Goal: Task Accomplishment & Management: Manage account settings

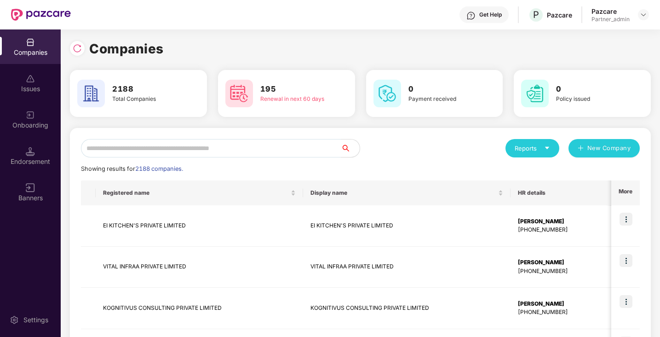
click at [119, 148] on input "text" at bounding box center [211, 148] width 260 height 18
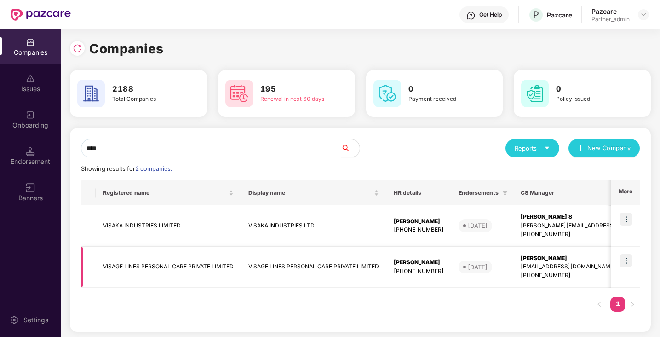
type input "****"
click at [625, 260] on img at bounding box center [626, 260] width 13 height 13
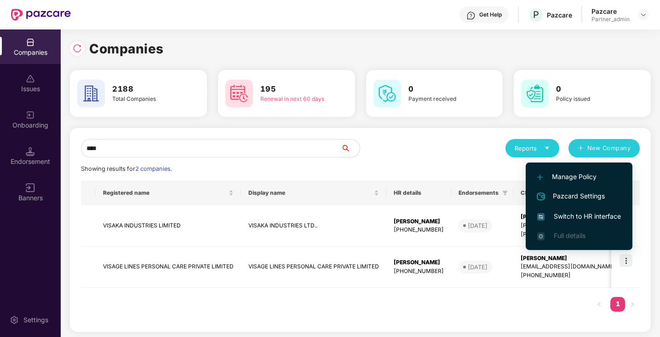
click at [603, 213] on span "Switch to HR interface" at bounding box center [580, 216] width 84 height 10
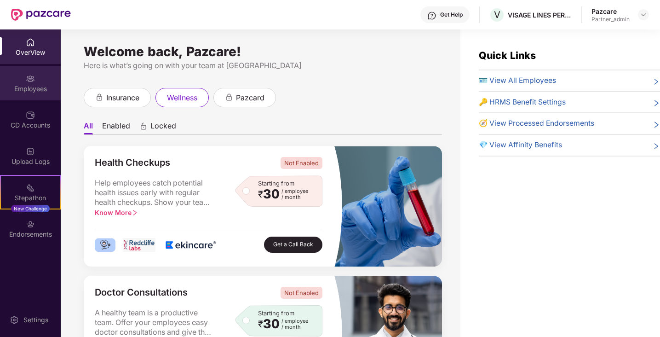
click at [40, 86] on div "Employees" at bounding box center [30, 88] width 61 height 9
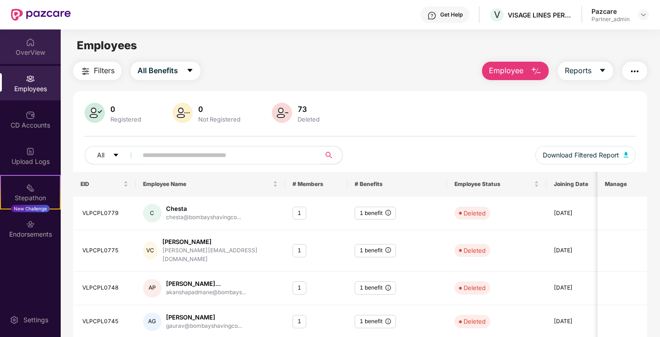
click at [40, 52] on div "OverView" at bounding box center [30, 52] width 61 height 9
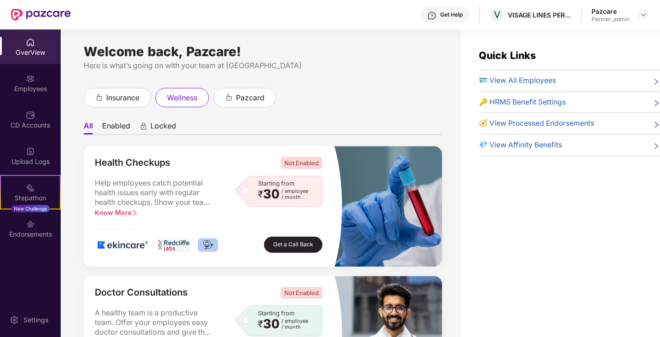
click at [521, 77] on span "🪪 View All Employees" at bounding box center [517, 81] width 77 height 12
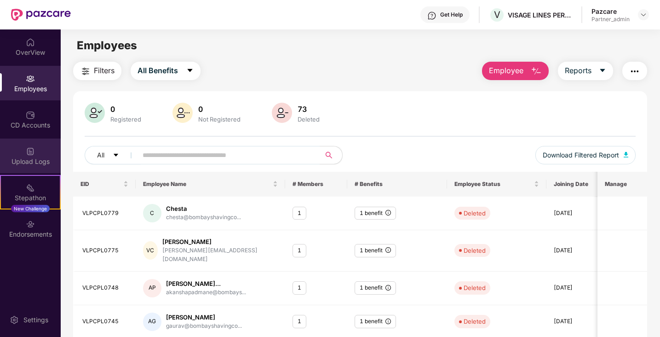
click at [39, 148] on div "Upload Logs" at bounding box center [30, 156] width 61 height 35
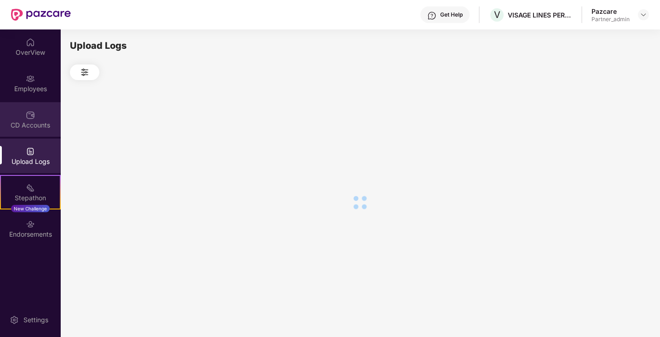
click at [35, 125] on div "CD Accounts" at bounding box center [30, 125] width 61 height 9
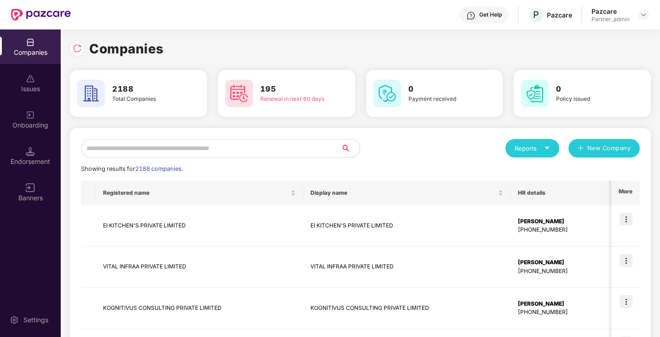
click at [128, 151] on input "text" at bounding box center [211, 148] width 260 height 18
type input "*"
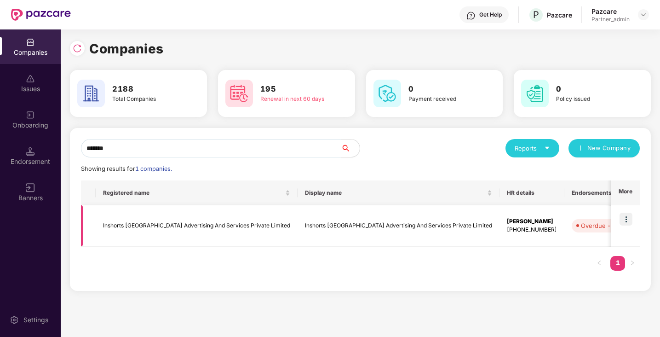
type input "*******"
click at [626, 219] on img at bounding box center [626, 219] width 13 height 13
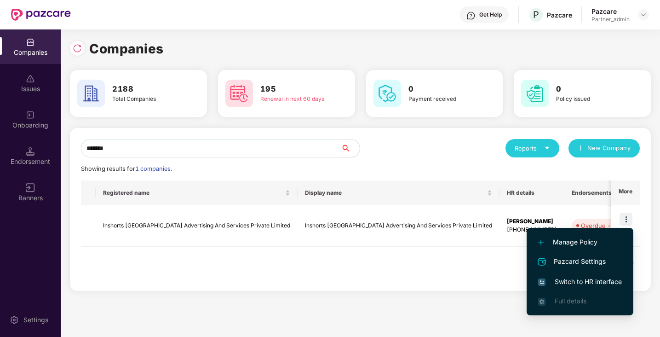
click at [590, 280] on span "Switch to HR interface" at bounding box center [580, 282] width 84 height 10
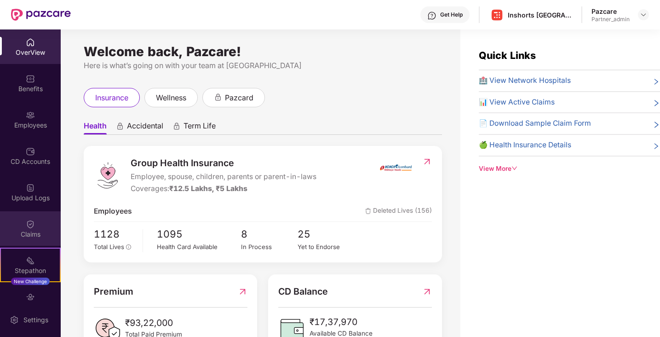
click at [35, 231] on div "Claims" at bounding box center [30, 234] width 61 height 9
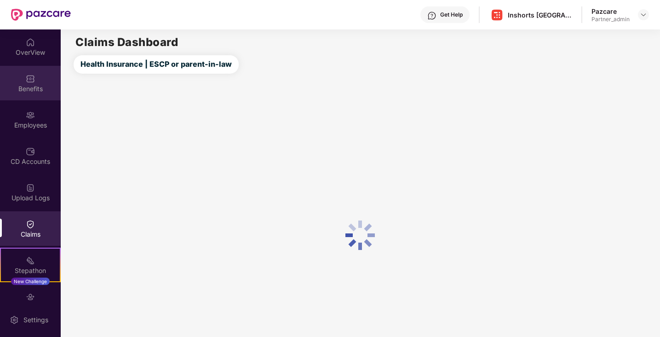
click at [35, 84] on div "Benefits" at bounding box center [30, 88] width 61 height 9
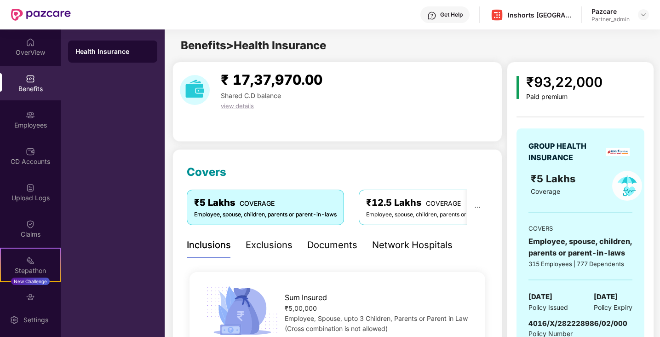
click at [569, 323] on span "4016/X/282228986/02/000" at bounding box center [578, 323] width 99 height 9
copy span "4016/X/282228986/02/000"
